Goal: Task Accomplishment & Management: Manage account settings

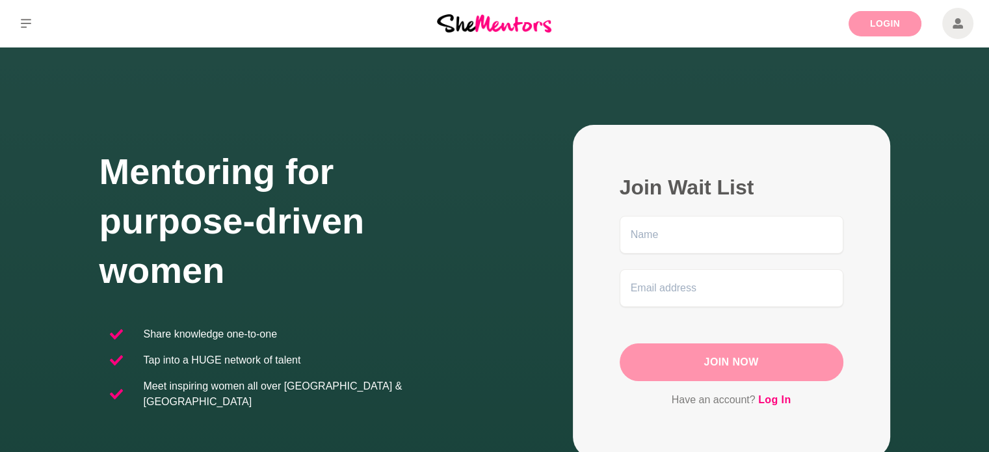
click at [876, 18] on link "Login" at bounding box center [885, 23] width 73 height 25
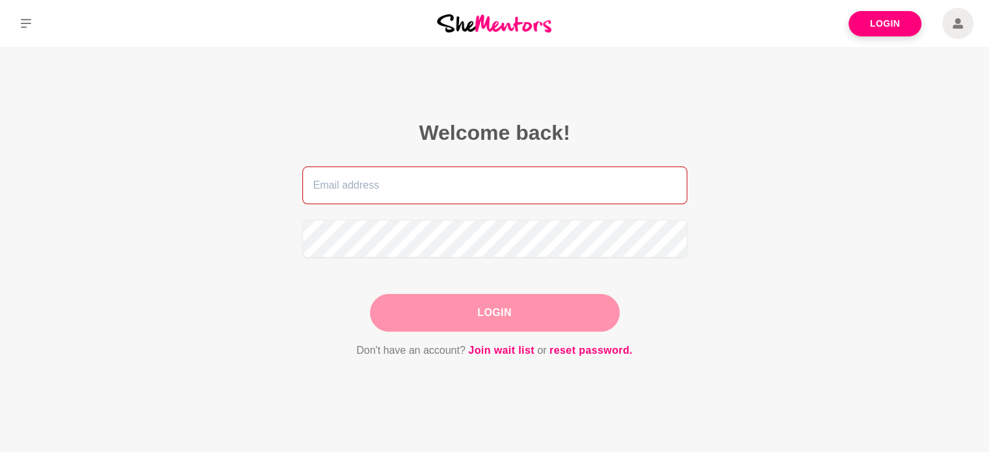
click at [401, 187] on input "email" at bounding box center [494, 185] width 385 height 38
type input "[PERSON_NAME][EMAIL_ADDRESS][DOMAIN_NAME]"
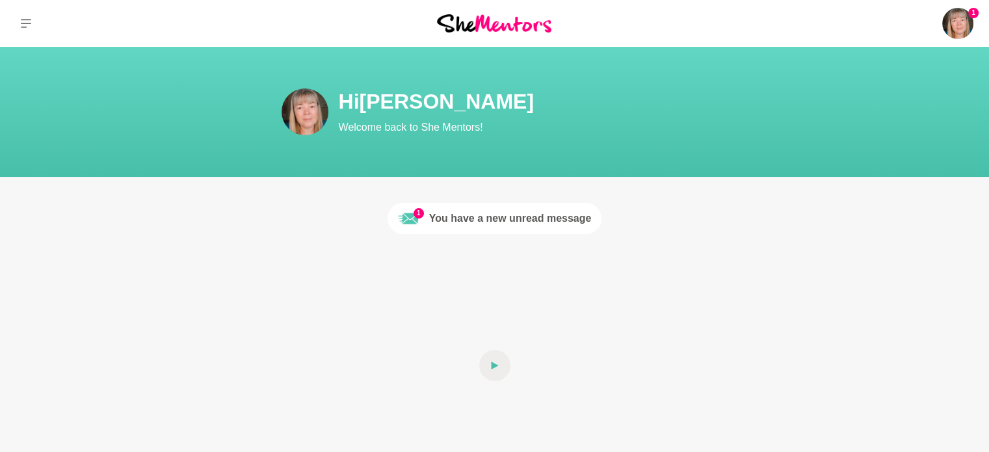
click at [411, 218] on img at bounding box center [408, 218] width 21 height 21
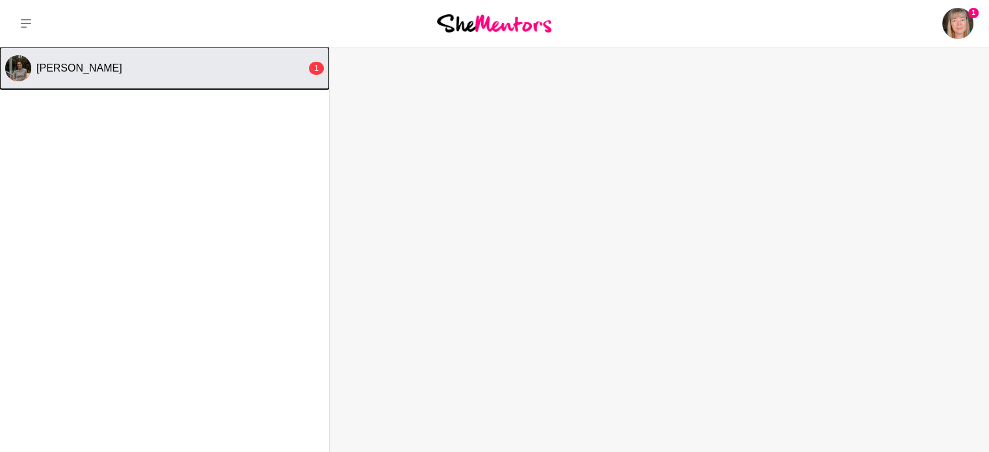
click at [131, 68] on div "[PERSON_NAME]" at bounding box center [171, 68] width 270 height 13
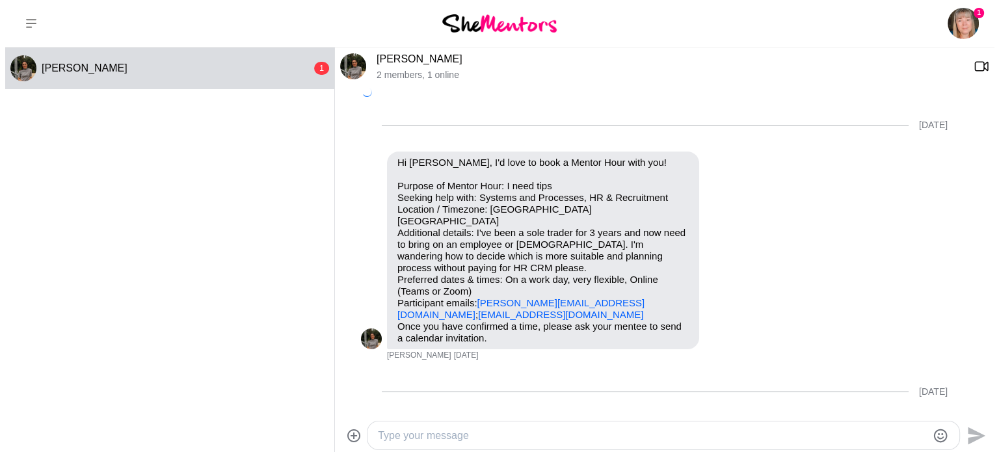
scroll to position [819, 0]
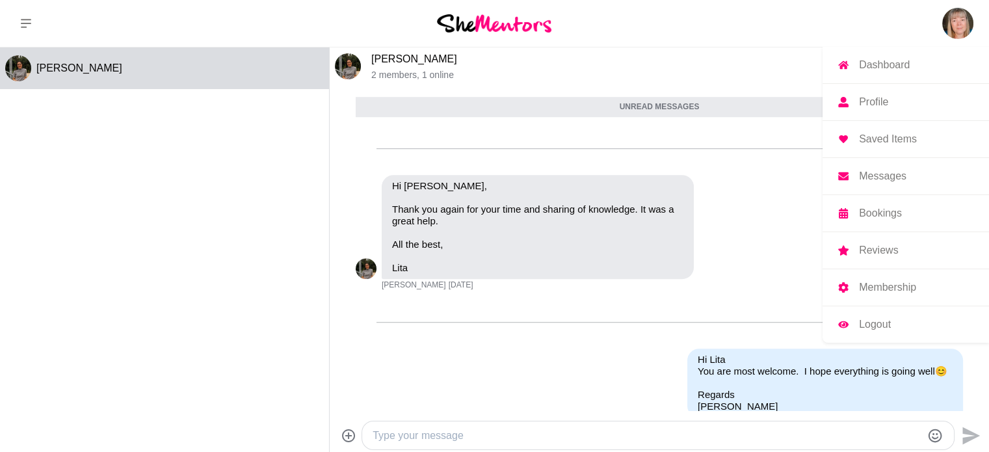
click at [953, 32] on img at bounding box center [957, 23] width 31 height 31
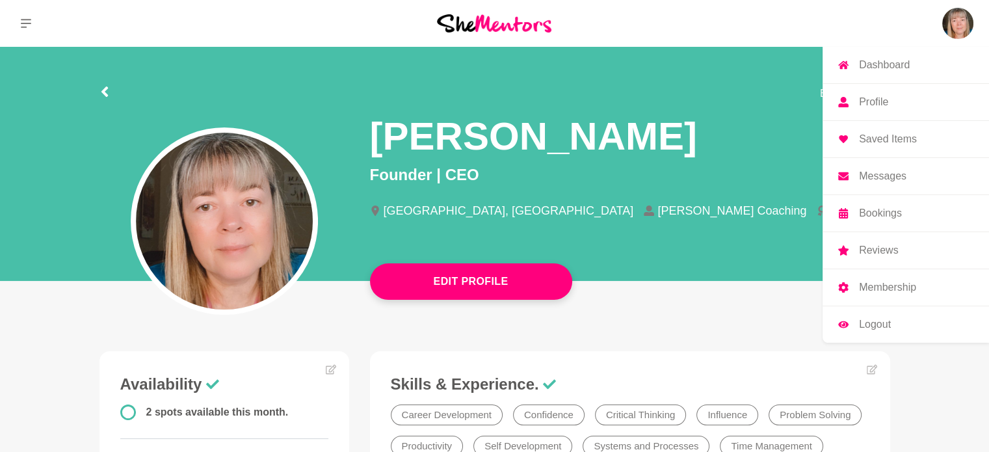
click at [903, 283] on p "Membership" at bounding box center [887, 287] width 57 height 10
